Goal: Task Accomplishment & Management: Use online tool/utility

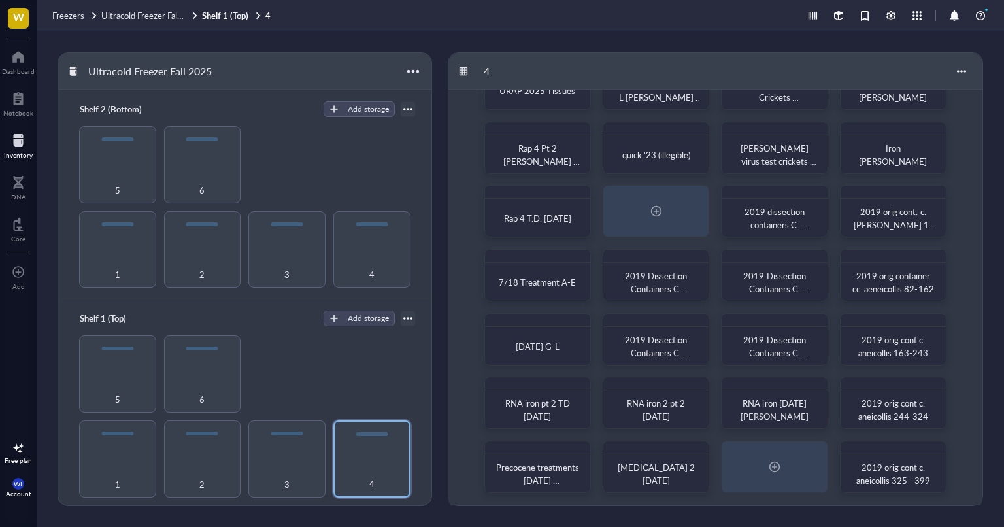
scroll to position [52, 0]
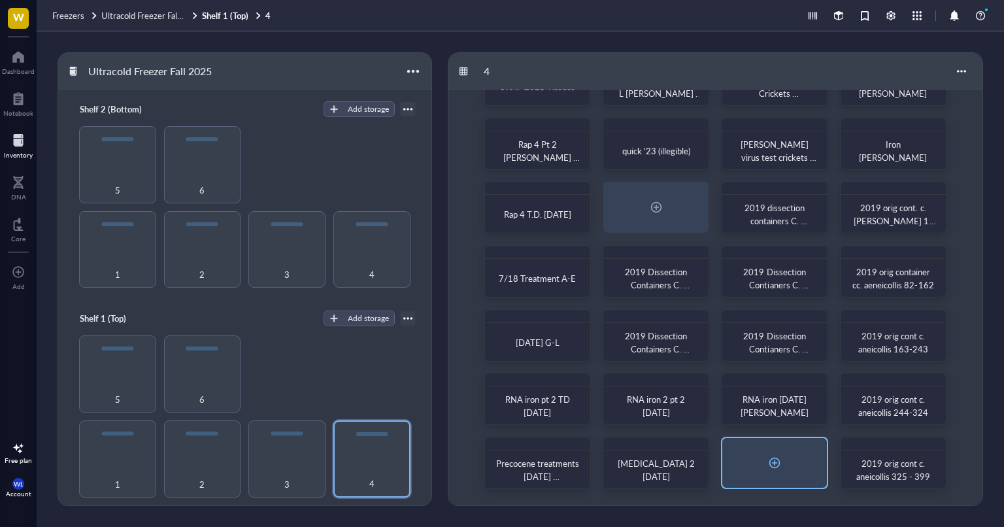
click at [794, 445] on div at bounding box center [774, 463] width 104 height 50
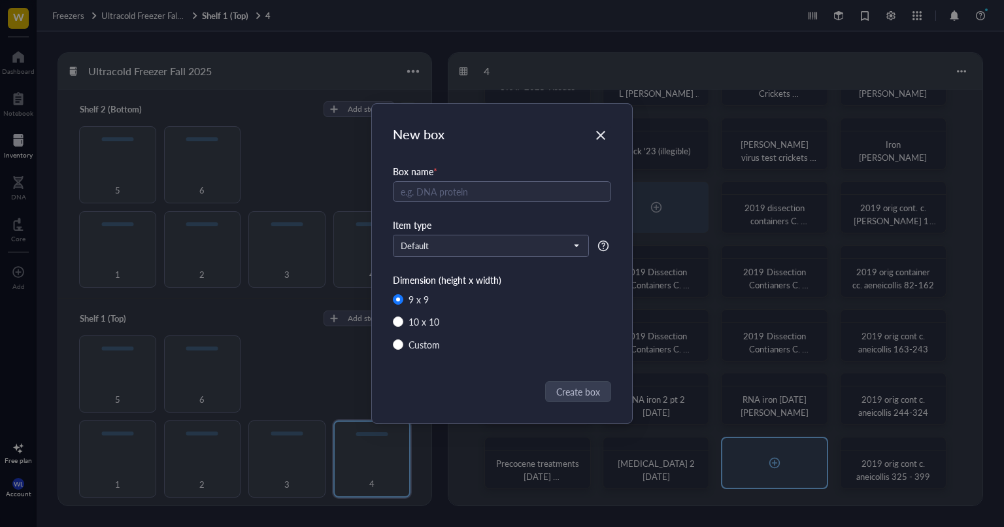
radio input "false"
radio input "true"
click at [424, 257] on div "Box name * Iron Part 3 Item type Default Dimension (height x width) 9 x 9 10 x …" at bounding box center [502, 262] width 218 height 207
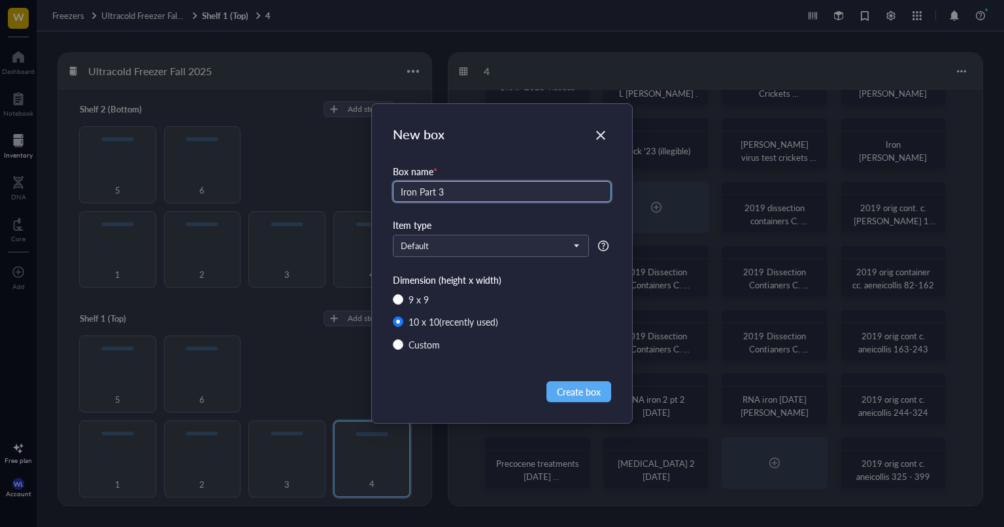
click at [464, 188] on input "Iron Part 3" at bounding box center [502, 191] width 218 height 21
click at [462, 192] on input "Iron Part 3" at bounding box center [502, 191] width 218 height 21
type input "Iron Part 3 [PERSON_NAME]"
click at [401, 291] on div "Box name * Iron Part 3 [PERSON_NAME] type Default Dimension (height x width) 9 …" at bounding box center [502, 262] width 218 height 207
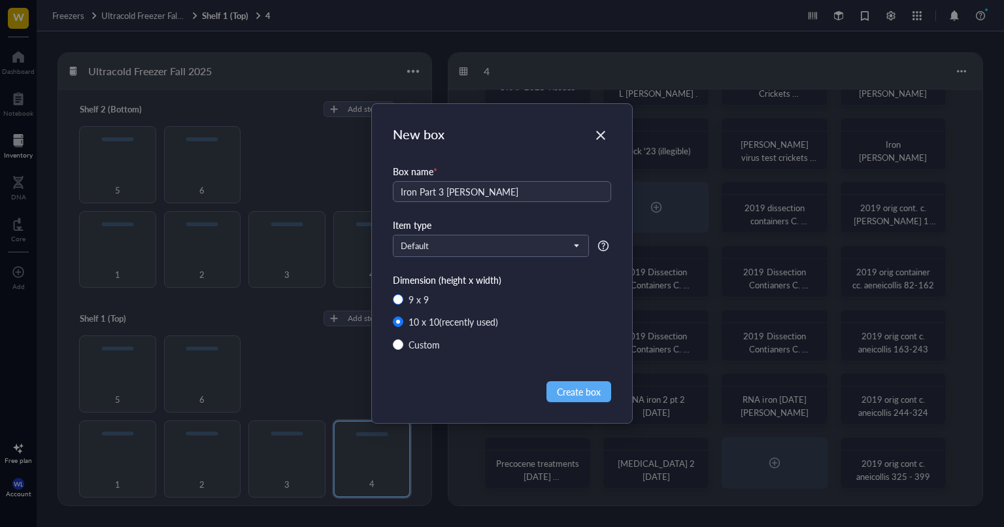
click at [401, 296] on input "9 x 9" at bounding box center [398, 299] width 10 height 10
radio input "true"
radio input "false"
click at [579, 394] on span "Create box" at bounding box center [579, 391] width 44 height 14
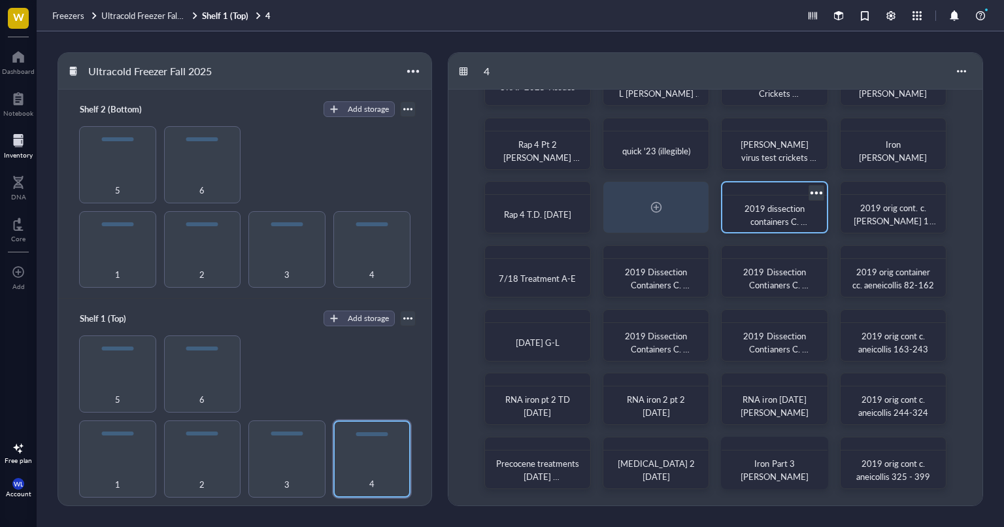
scroll to position [0, 0]
